Goal: Information Seeking & Learning: Learn about a topic

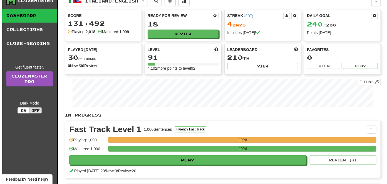
scroll to position [83, 0]
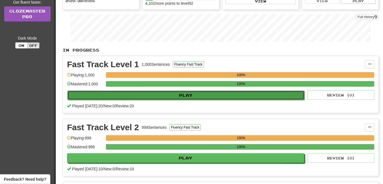
click at [133, 94] on button "Play" at bounding box center [185, 94] width 237 height 9
select select "**"
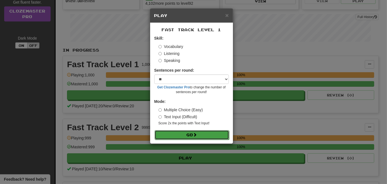
click at [186, 132] on button "Go" at bounding box center [192, 134] width 75 height 9
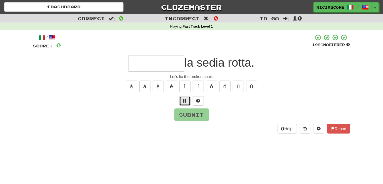
click at [184, 102] on span at bounding box center [185, 100] width 4 height 4
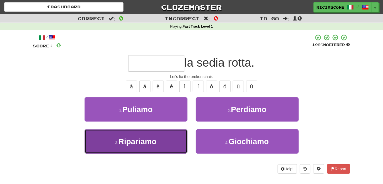
click at [169, 133] on button "3 . Ripariamo" at bounding box center [136, 141] width 103 height 24
type input "*********"
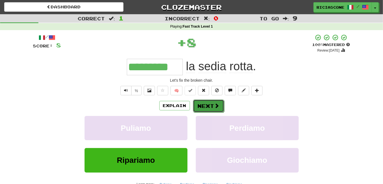
click at [212, 103] on button "Next" at bounding box center [208, 105] width 31 height 13
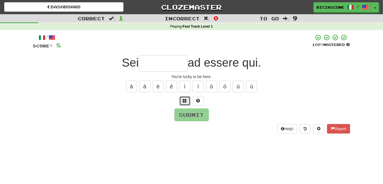
click at [187, 101] on button at bounding box center [184, 100] width 11 height 9
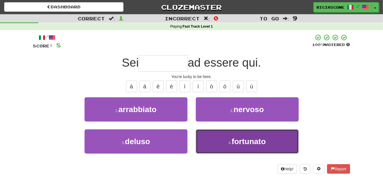
click at [214, 144] on button "4 . fortunato" at bounding box center [247, 141] width 103 height 24
type input "*********"
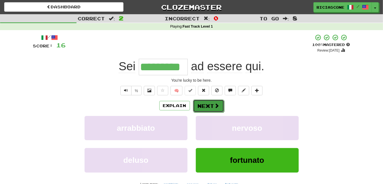
click at [208, 107] on button "Next" at bounding box center [208, 105] width 31 height 13
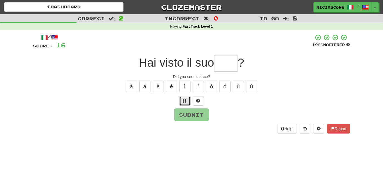
click at [185, 102] on button at bounding box center [184, 100] width 11 height 9
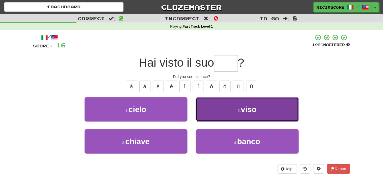
click at [211, 107] on button "2 . viso" at bounding box center [247, 109] width 103 height 24
type input "****"
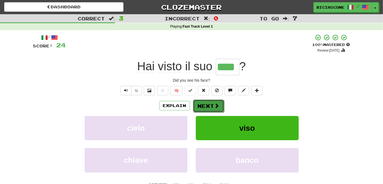
click at [202, 104] on button "Next" at bounding box center [208, 105] width 31 height 13
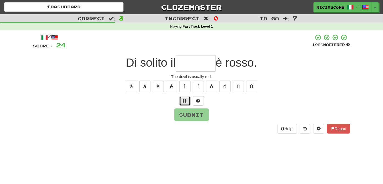
click at [183, 102] on span at bounding box center [185, 100] width 4 height 4
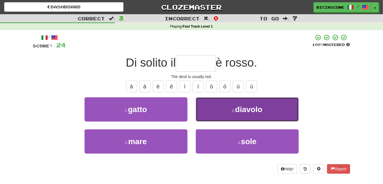
click at [212, 107] on button "2 . diavolo" at bounding box center [247, 109] width 103 height 24
type input "*******"
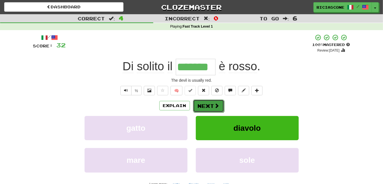
click at [206, 107] on button "Next" at bounding box center [208, 105] width 31 height 13
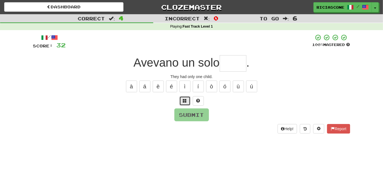
click at [186, 98] on span at bounding box center [185, 100] width 4 height 4
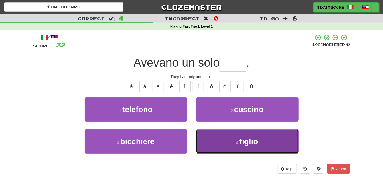
click at [223, 132] on button "4 . figlio" at bounding box center [247, 141] width 103 height 24
type input "******"
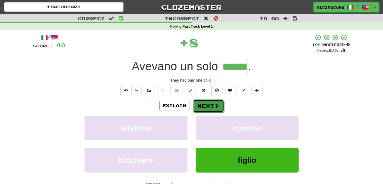
click at [215, 103] on span at bounding box center [216, 105] width 5 height 5
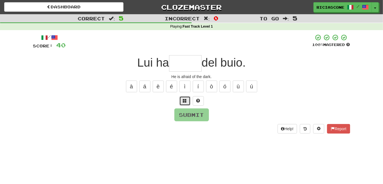
click at [189, 101] on button at bounding box center [184, 100] width 11 height 9
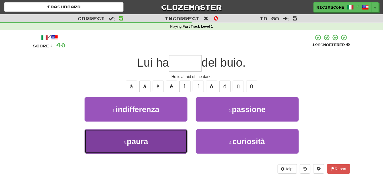
click at [168, 141] on button "3 . paura" at bounding box center [136, 141] width 103 height 24
type input "*****"
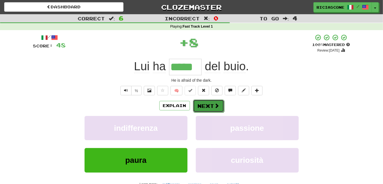
click at [206, 106] on button "Next" at bounding box center [208, 105] width 31 height 13
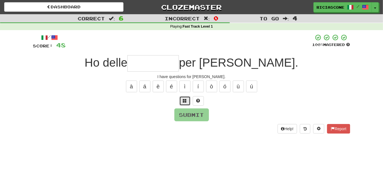
click at [186, 102] on button at bounding box center [184, 100] width 11 height 9
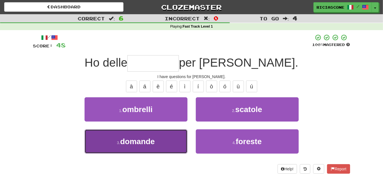
click at [171, 144] on button "3 . domande" at bounding box center [136, 141] width 103 height 24
type input "*******"
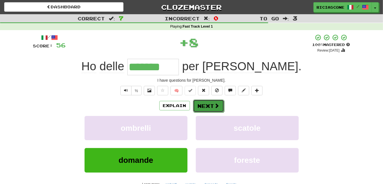
click at [202, 106] on button "Next" at bounding box center [208, 105] width 31 height 13
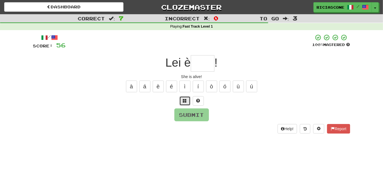
click at [186, 101] on span at bounding box center [185, 100] width 4 height 4
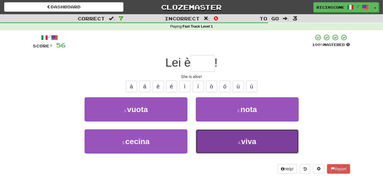
click at [215, 139] on button "4 . viva" at bounding box center [247, 141] width 103 height 24
type input "****"
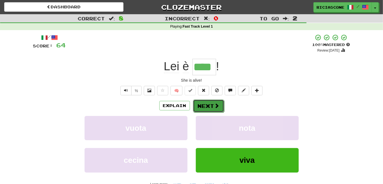
click at [203, 108] on button "Next" at bounding box center [208, 105] width 31 height 13
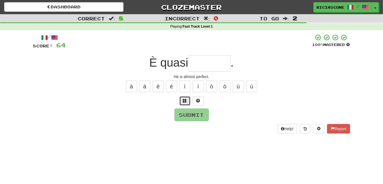
click at [185, 101] on span at bounding box center [185, 100] width 4 height 4
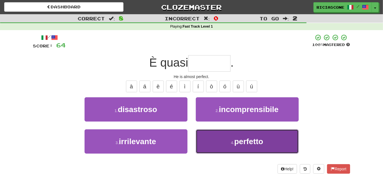
click at [212, 131] on button "4 . perfetto" at bounding box center [247, 141] width 103 height 24
type input "********"
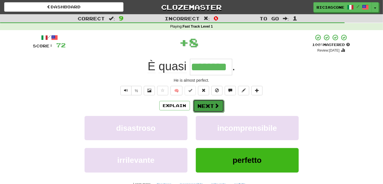
click at [207, 103] on button "Next" at bounding box center [208, 105] width 31 height 13
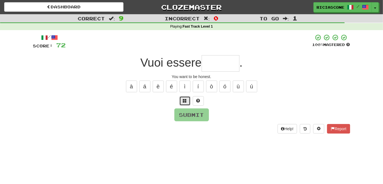
click at [185, 99] on span at bounding box center [185, 100] width 4 height 4
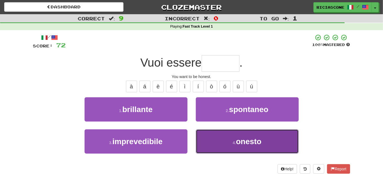
click at [208, 137] on button "4 . onesto" at bounding box center [247, 141] width 103 height 24
type input "******"
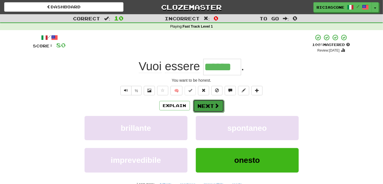
click at [209, 107] on button "Next" at bounding box center [208, 105] width 31 height 13
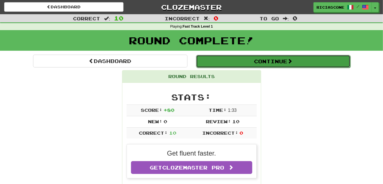
click at [238, 64] on button "Continue" at bounding box center [273, 61] width 154 height 13
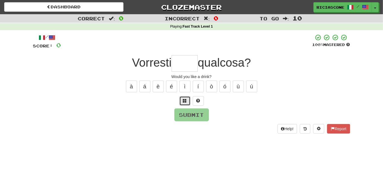
click at [187, 103] on button at bounding box center [184, 100] width 11 height 9
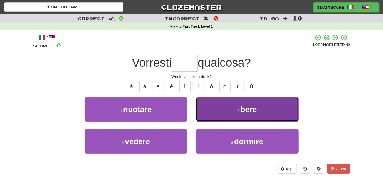
click at [207, 106] on button "2 . bere" at bounding box center [247, 109] width 103 height 24
type input "****"
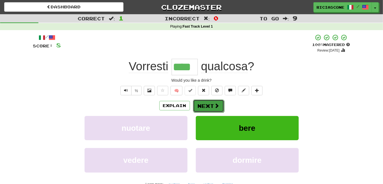
click at [209, 105] on button "Next" at bounding box center [208, 105] width 31 height 13
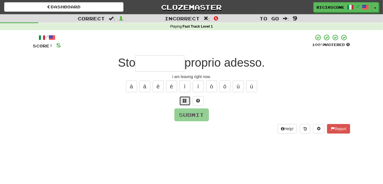
click at [185, 101] on span at bounding box center [185, 100] width 4 height 4
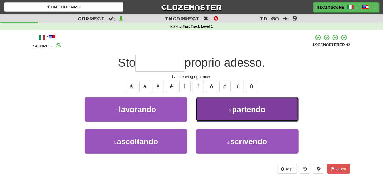
click at [201, 106] on button "2 . partendo" at bounding box center [247, 109] width 103 height 24
type input "********"
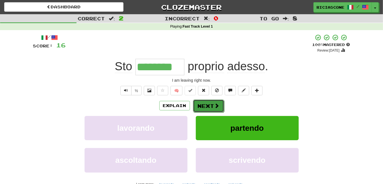
click at [208, 105] on button "Next" at bounding box center [208, 105] width 31 height 13
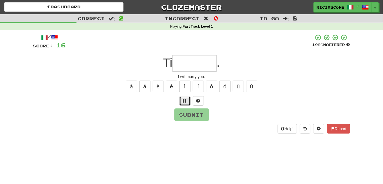
click at [186, 99] on span at bounding box center [185, 100] width 4 height 4
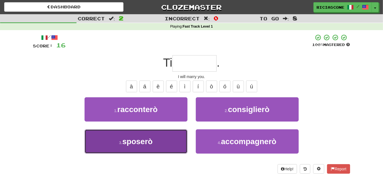
click at [162, 135] on button "3 . sposerò" at bounding box center [136, 141] width 103 height 24
type input "*******"
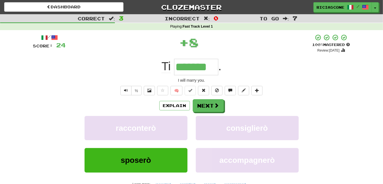
click at [125, 72] on div "Ti ******* ." at bounding box center [191, 67] width 317 height 16
click at [204, 108] on button "Next" at bounding box center [208, 105] width 31 height 13
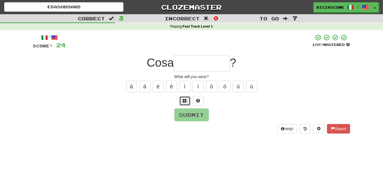
click at [185, 102] on button at bounding box center [184, 100] width 11 height 9
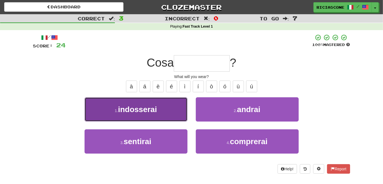
click at [178, 116] on button "1 . indosserai" at bounding box center [136, 109] width 103 height 24
type input "**********"
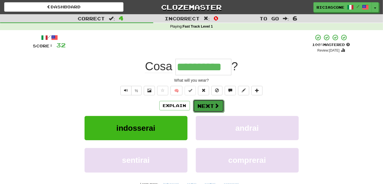
click at [207, 108] on button "Next" at bounding box center [208, 105] width 31 height 13
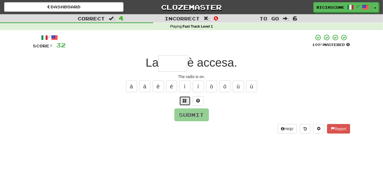
click at [187, 102] on span at bounding box center [185, 100] width 4 height 4
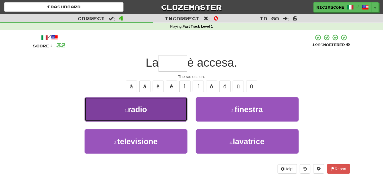
click at [179, 105] on button "1 . radio" at bounding box center [136, 109] width 103 height 24
type input "*****"
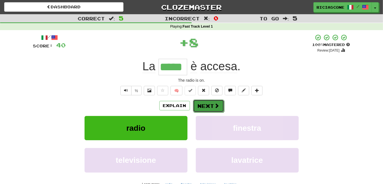
click at [208, 104] on button "Next" at bounding box center [208, 105] width 31 height 13
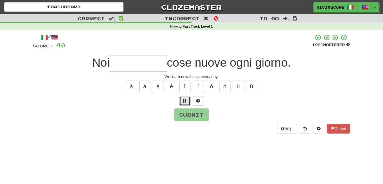
click at [184, 101] on span at bounding box center [185, 100] width 4 height 4
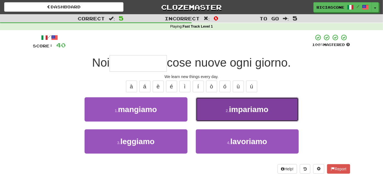
click at [205, 106] on button "2 . impariamo" at bounding box center [247, 109] width 103 height 24
type input "*********"
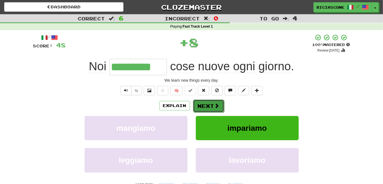
click at [208, 110] on button "Next" at bounding box center [208, 105] width 31 height 13
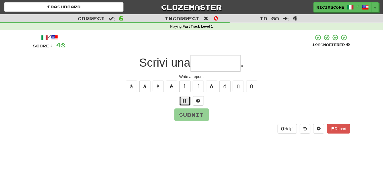
click at [185, 102] on span at bounding box center [185, 100] width 4 height 4
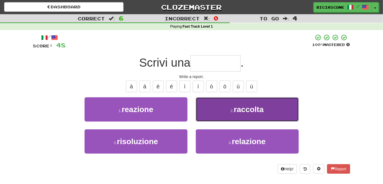
click at [209, 117] on button "2 . raccolta" at bounding box center [247, 109] width 103 height 24
type input "*********"
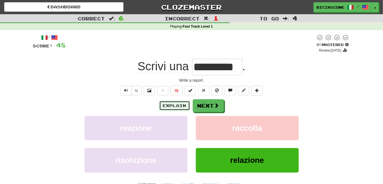
click at [176, 107] on button "Explain" at bounding box center [174, 105] width 31 height 9
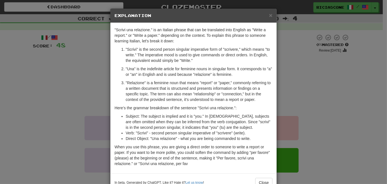
click at [80, 92] on div "× Explanation "Scrivi una relazione." is an Italian phrase that can be translat…" at bounding box center [193, 92] width 387 height 184
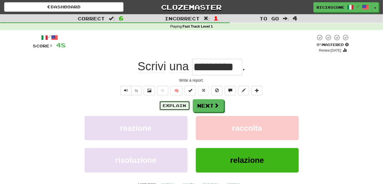
click at [173, 105] on button "Explain" at bounding box center [174, 105] width 31 height 9
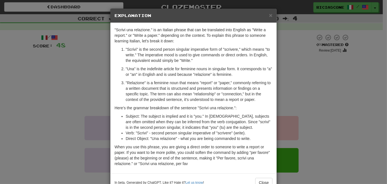
click at [63, 80] on div "× Explanation "Scrivi una relazione." is an Italian phrase that can be translat…" at bounding box center [193, 92] width 387 height 184
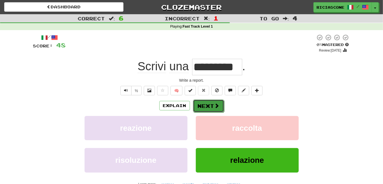
click at [209, 102] on button "Next" at bounding box center [208, 105] width 31 height 13
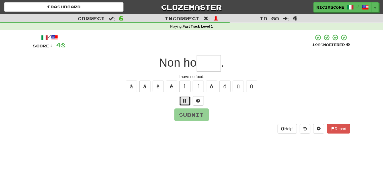
click at [187, 100] on span at bounding box center [185, 100] width 4 height 4
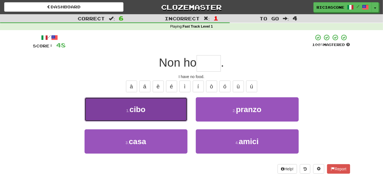
click at [163, 110] on button "1 . cibo" at bounding box center [136, 109] width 103 height 24
type input "****"
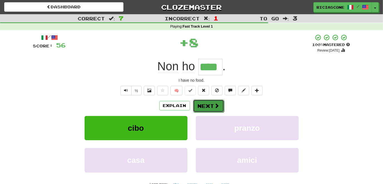
click at [211, 107] on button "Next" at bounding box center [208, 105] width 31 height 13
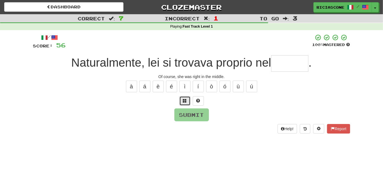
click at [185, 101] on span at bounding box center [185, 100] width 4 height 4
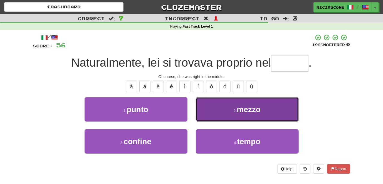
click at [211, 108] on button "2 . mezzo" at bounding box center [247, 109] width 103 height 24
type input "*****"
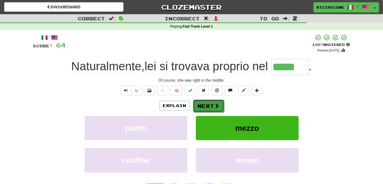
click at [206, 104] on button "Next" at bounding box center [208, 105] width 31 height 13
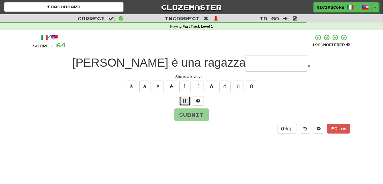
click at [184, 100] on span at bounding box center [185, 100] width 4 height 4
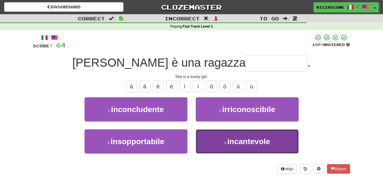
click at [215, 148] on button "4 . incantevole" at bounding box center [247, 141] width 103 height 24
type input "**********"
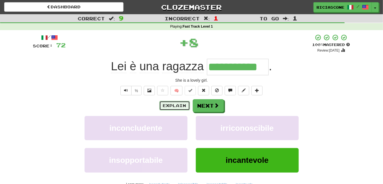
click at [171, 107] on button "Explain" at bounding box center [174, 105] width 31 height 9
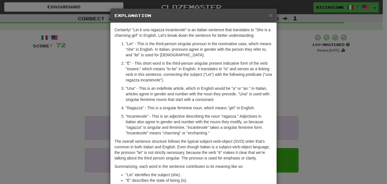
click at [61, 127] on div "× Explanation Certainly! "Lei è una ragazza incantevole" is an Italian sentence…" at bounding box center [193, 92] width 387 height 184
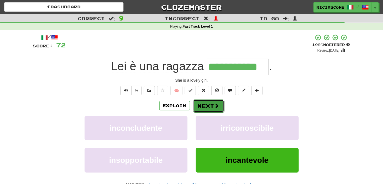
click at [206, 107] on button "Next" at bounding box center [208, 105] width 31 height 13
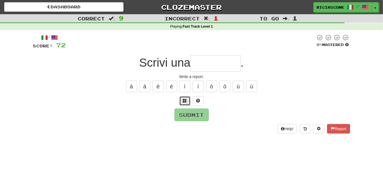
click at [186, 100] on span at bounding box center [185, 100] width 4 height 4
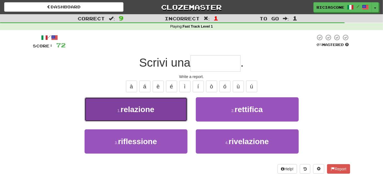
click at [158, 117] on button "1 . relazione" at bounding box center [136, 109] width 103 height 24
type input "*********"
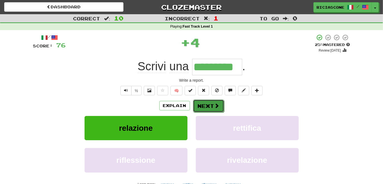
click at [206, 106] on button "Next" at bounding box center [208, 105] width 31 height 13
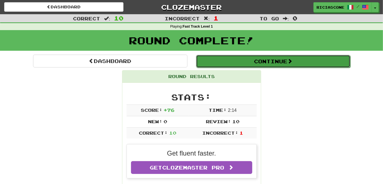
click at [247, 63] on button "Continue" at bounding box center [273, 61] width 154 height 13
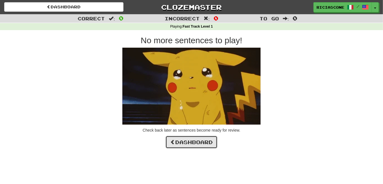
click at [181, 143] on link "Dashboard" at bounding box center [191, 141] width 52 height 13
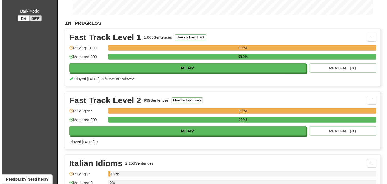
scroll to position [111, 0]
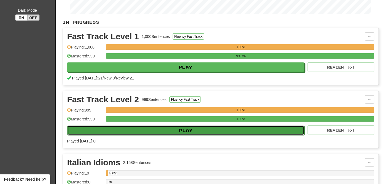
click at [185, 131] on button "Play" at bounding box center [185, 129] width 237 height 9
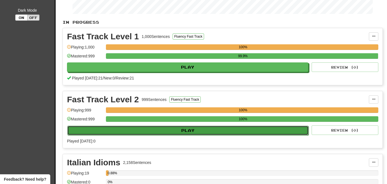
select select "**"
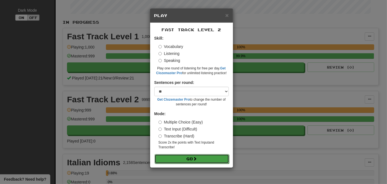
click at [178, 157] on button "Go" at bounding box center [192, 158] width 75 height 9
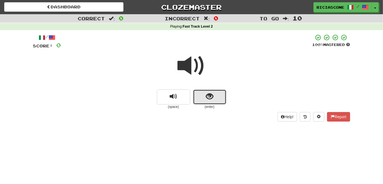
click at [204, 97] on button "show sentence" at bounding box center [209, 96] width 33 height 15
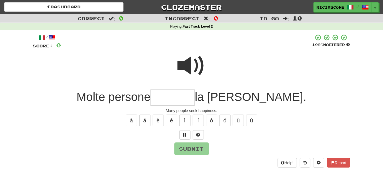
click at [184, 69] on span at bounding box center [192, 66] width 28 height 28
click at [183, 133] on span at bounding box center [185, 134] width 4 height 4
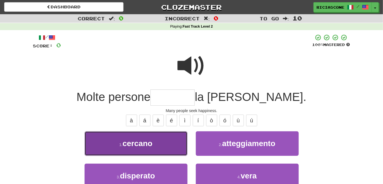
click at [162, 151] on button "1 . cercano" at bounding box center [136, 143] width 103 height 24
type input "*******"
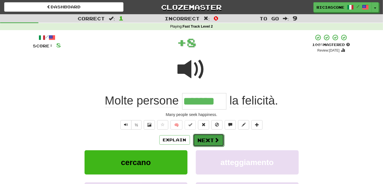
click at [211, 141] on button "Next" at bounding box center [208, 139] width 31 height 13
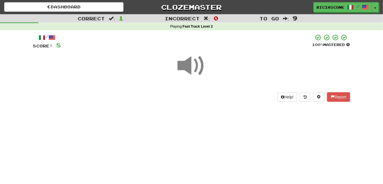
click at [188, 68] on span at bounding box center [192, 66] width 28 height 28
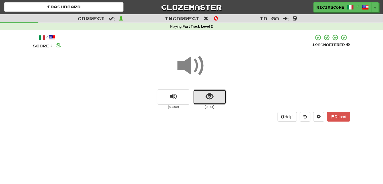
click at [199, 92] on button "show sentence" at bounding box center [209, 96] width 33 height 15
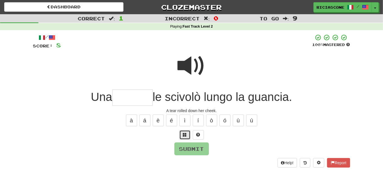
click at [187, 136] on button at bounding box center [184, 134] width 11 height 9
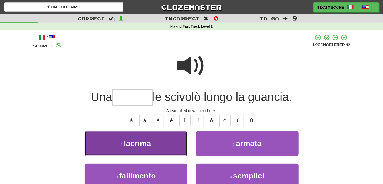
click at [161, 150] on button "1 . lacrima" at bounding box center [136, 143] width 103 height 24
type input "*******"
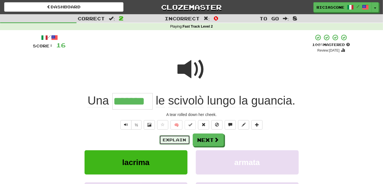
click at [178, 140] on button "Explain" at bounding box center [174, 139] width 31 height 9
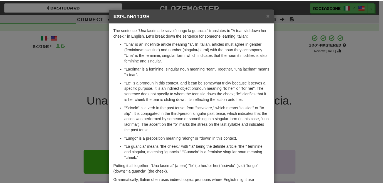
scroll to position [28, 0]
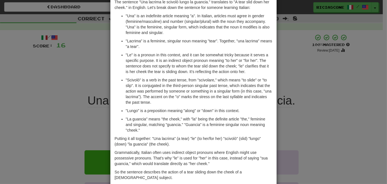
click at [64, 124] on div "× Explanation The sentence "Una lacrima le scivolò lungo la guancia." translate…" at bounding box center [193, 92] width 387 height 184
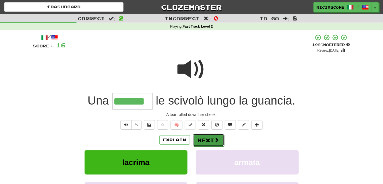
click at [213, 140] on button "Next" at bounding box center [208, 139] width 31 height 13
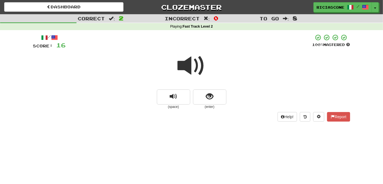
click at [188, 70] on span at bounding box center [192, 66] width 28 height 28
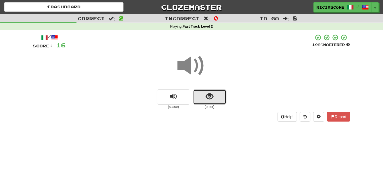
click at [202, 94] on button "show sentence" at bounding box center [209, 96] width 33 height 15
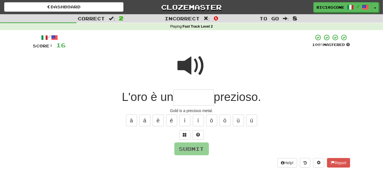
click at [152, 67] on div at bounding box center [191, 70] width 317 height 40
click at [192, 102] on input "text" at bounding box center [194, 97] width 40 height 16
click at [186, 137] on button at bounding box center [184, 134] width 11 height 9
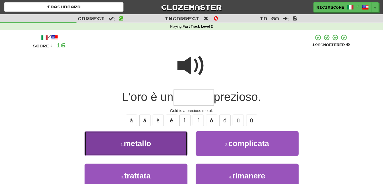
click at [165, 142] on button "1 . metallo" at bounding box center [136, 143] width 103 height 24
type input "*******"
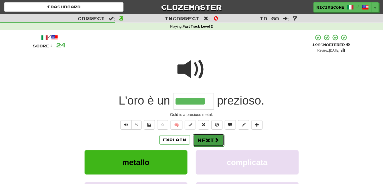
click at [211, 140] on button "Next" at bounding box center [208, 139] width 31 height 13
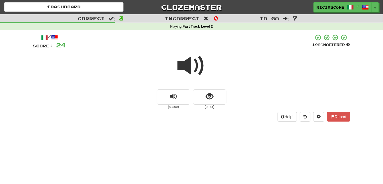
click at [180, 63] on span at bounding box center [192, 66] width 28 height 28
click at [185, 69] on span at bounding box center [192, 66] width 28 height 28
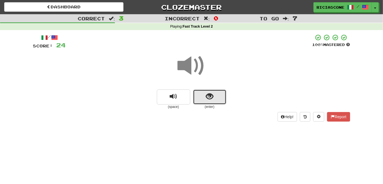
click at [206, 97] on span "show sentence" at bounding box center [210, 97] width 8 height 8
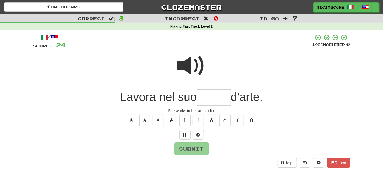
click at [179, 65] on span at bounding box center [192, 66] width 28 height 28
click at [184, 70] on span at bounding box center [192, 66] width 28 height 28
click at [183, 135] on span at bounding box center [185, 134] width 4 height 4
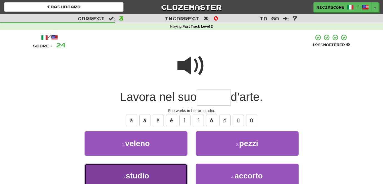
click at [170, 169] on button "3 . studio" at bounding box center [136, 175] width 103 height 24
type input "******"
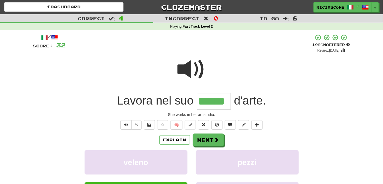
click at [184, 67] on span at bounding box center [192, 69] width 28 height 28
click at [200, 137] on button "Next" at bounding box center [208, 139] width 31 height 13
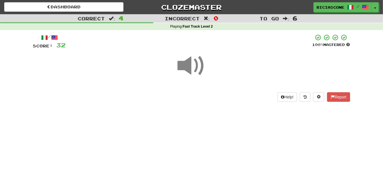
click at [187, 64] on span at bounding box center [192, 66] width 28 height 28
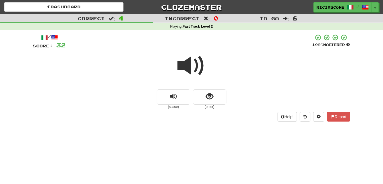
click at [187, 64] on span at bounding box center [192, 66] width 28 height 28
click at [184, 66] on span at bounding box center [192, 66] width 28 height 28
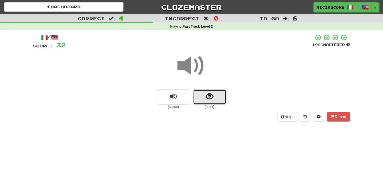
click at [206, 95] on span "show sentence" at bounding box center [210, 97] width 8 height 8
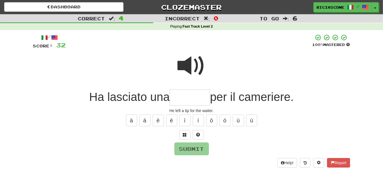
click at [185, 68] on span at bounding box center [192, 66] width 28 height 28
click at [185, 135] on span at bounding box center [185, 134] width 4 height 4
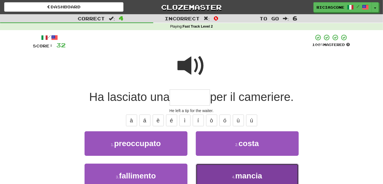
click at [216, 176] on button "4 . mancia" at bounding box center [247, 175] width 103 height 24
type input "******"
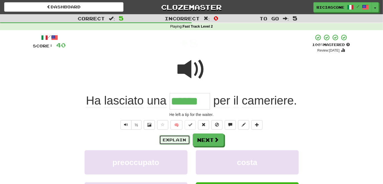
click at [177, 139] on button "Explain" at bounding box center [174, 139] width 31 height 9
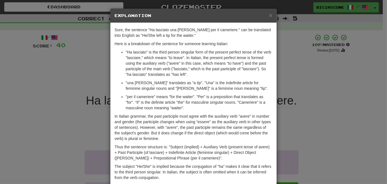
click at [72, 94] on div "× Explanation Sure, the sentence "Ha lasciato una mancia per il cameriere." can…" at bounding box center [193, 92] width 387 height 184
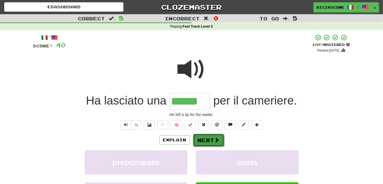
click at [211, 139] on button "Next" at bounding box center [208, 139] width 31 height 13
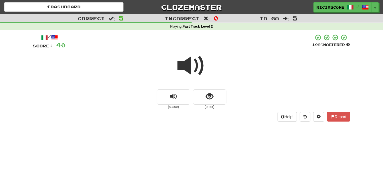
click at [187, 66] on span at bounding box center [192, 66] width 28 height 28
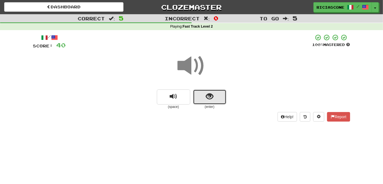
click at [212, 101] on button "show sentence" at bounding box center [209, 96] width 33 height 15
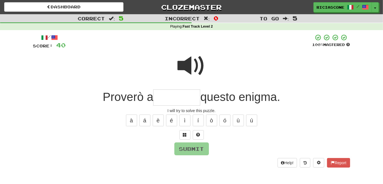
click at [191, 71] on span at bounding box center [192, 66] width 28 height 28
click at [187, 70] on span at bounding box center [192, 66] width 28 height 28
click at [188, 136] on button at bounding box center [184, 134] width 11 height 9
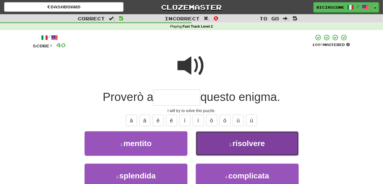
click at [200, 144] on button "2 . risolvere" at bounding box center [247, 143] width 103 height 24
type input "*********"
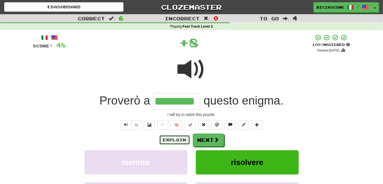
click at [171, 142] on button "Explain" at bounding box center [174, 139] width 31 height 9
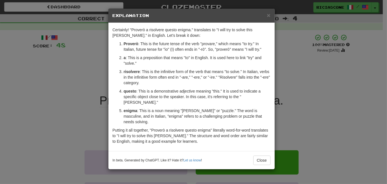
click at [54, 86] on div "× Explanation Certainly! "Proverò a risolvere questo enigma." translates to "I …" at bounding box center [193, 92] width 387 height 184
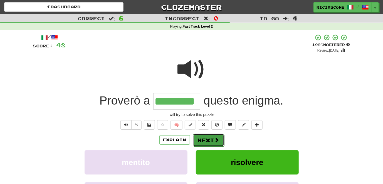
click at [209, 140] on button "Next" at bounding box center [208, 139] width 31 height 13
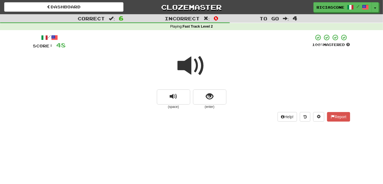
click at [188, 68] on span at bounding box center [192, 66] width 28 height 28
click at [182, 68] on span at bounding box center [192, 66] width 28 height 28
click at [211, 99] on span "show sentence" at bounding box center [210, 97] width 8 height 8
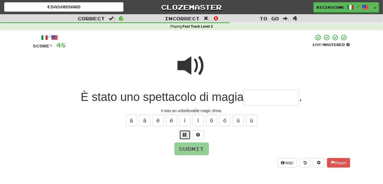
click at [187, 137] on button at bounding box center [184, 134] width 11 height 9
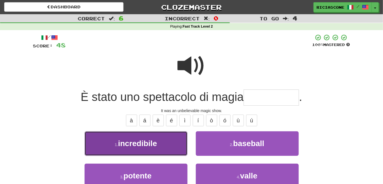
click at [168, 152] on button "1 . incredibile" at bounding box center [136, 143] width 103 height 24
type input "**********"
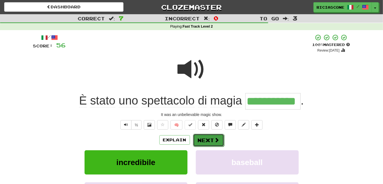
click at [205, 142] on button "Next" at bounding box center [208, 139] width 31 height 13
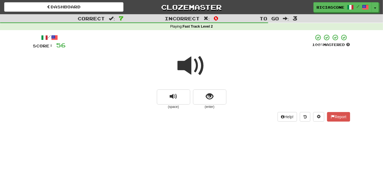
click at [186, 67] on span at bounding box center [192, 66] width 28 height 28
click at [185, 66] on span at bounding box center [192, 66] width 28 height 28
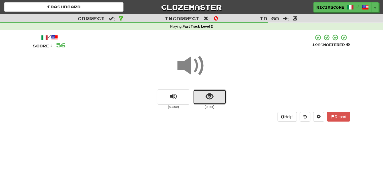
click at [206, 97] on span "show sentence" at bounding box center [210, 97] width 8 height 8
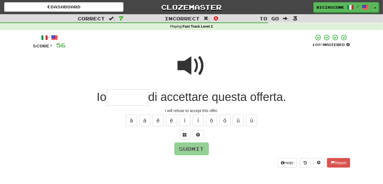
click at [192, 70] on span at bounding box center [192, 66] width 28 height 28
click at [185, 135] on span at bounding box center [185, 134] width 4 height 4
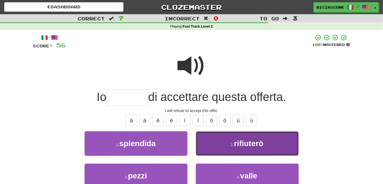
click at [199, 144] on button "2 . rifiuterò" at bounding box center [247, 143] width 103 height 24
type input "*********"
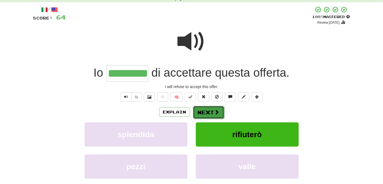
click at [211, 113] on button "Next" at bounding box center [208, 112] width 31 height 13
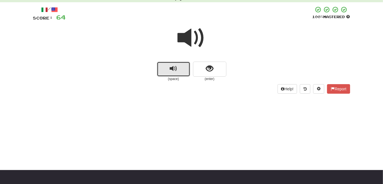
click at [183, 66] on button "replay audio" at bounding box center [173, 68] width 33 height 15
click at [174, 38] on div at bounding box center [191, 42] width 317 height 40
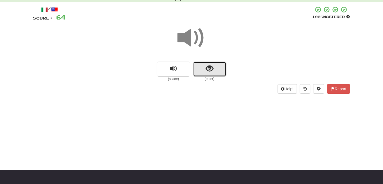
click at [204, 72] on button "show sentence" at bounding box center [209, 68] width 33 height 15
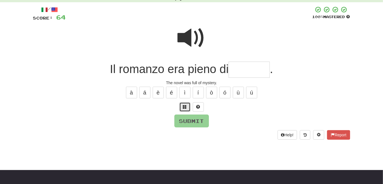
click at [186, 106] on span at bounding box center [185, 107] width 4 height 4
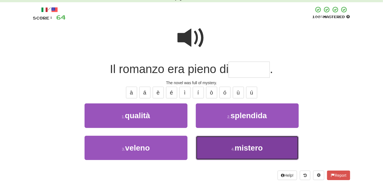
click at [209, 146] on button "4 . mistero" at bounding box center [247, 147] width 103 height 24
type input "*******"
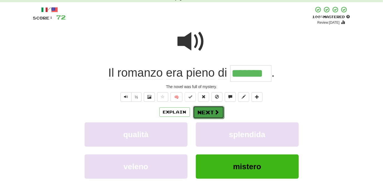
click at [201, 111] on button "Next" at bounding box center [208, 112] width 31 height 13
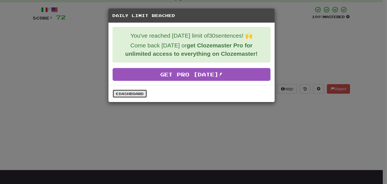
click at [121, 95] on link "Dashboard" at bounding box center [130, 93] width 34 height 8
